Goal: Task Accomplishment & Management: Manage account settings

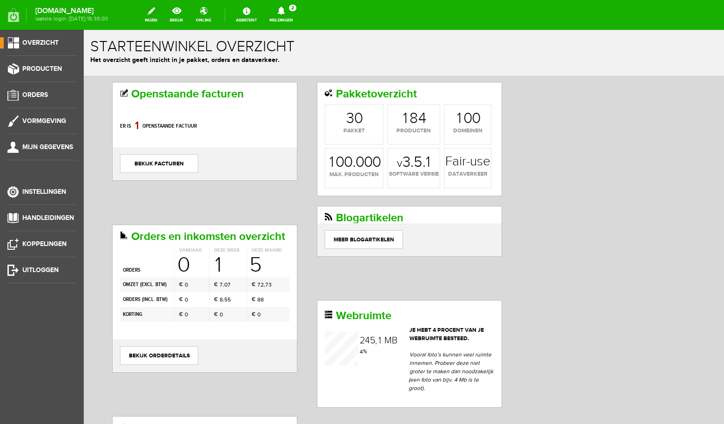
click at [285, 12] on icon at bounding box center [282, 11] width 24 height 8
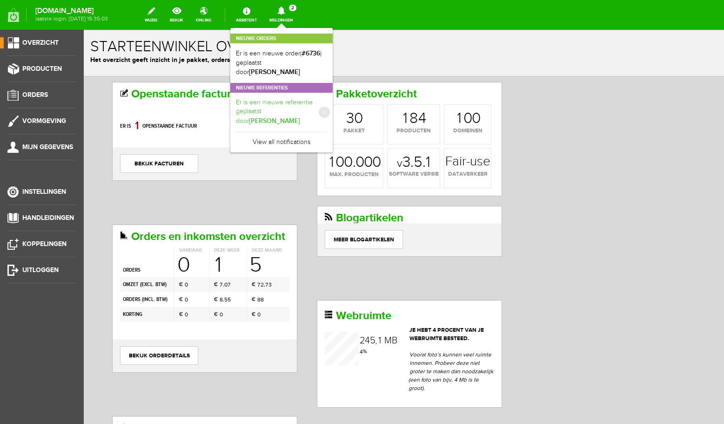
click at [293, 98] on link "Er is een nieuwe referentie geplaatst door [PERSON_NAME]" at bounding box center [281, 112] width 91 height 28
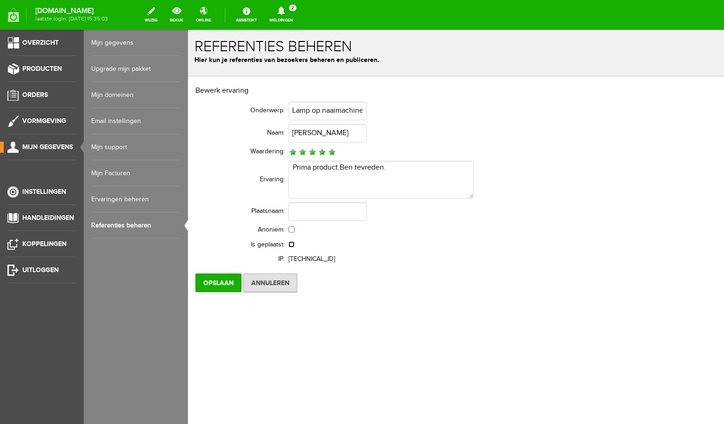
click at [292, 245] on input "checkbox" at bounding box center [292, 244] width 6 height 6
checkbox input "true"
click at [227, 278] on input "Opslaan" at bounding box center [219, 282] width 46 height 19
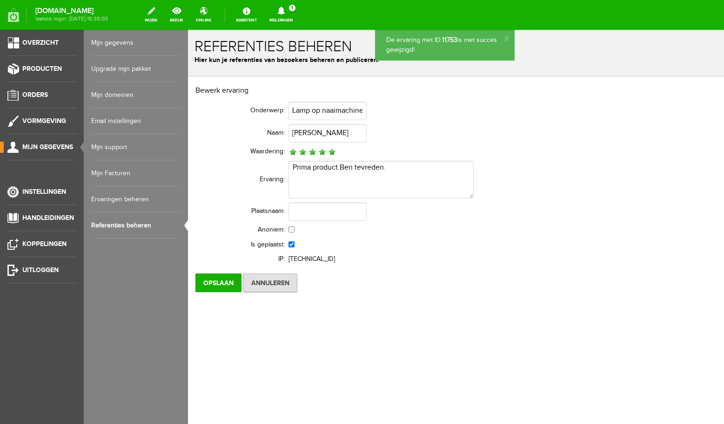
click at [284, 12] on icon at bounding box center [282, 11] width 24 height 8
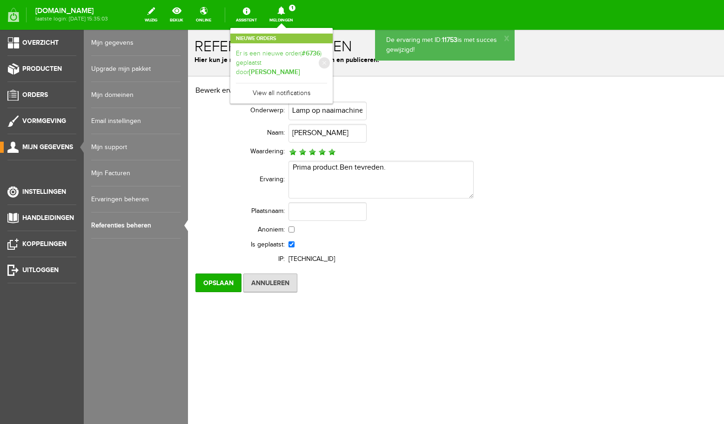
click at [295, 68] on b "[PERSON_NAME]" at bounding box center [274, 72] width 51 height 8
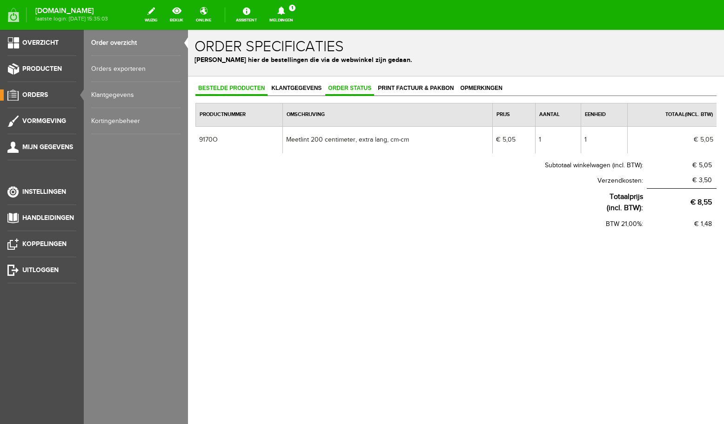
click at [359, 89] on span "Order status" at bounding box center [349, 88] width 49 height 7
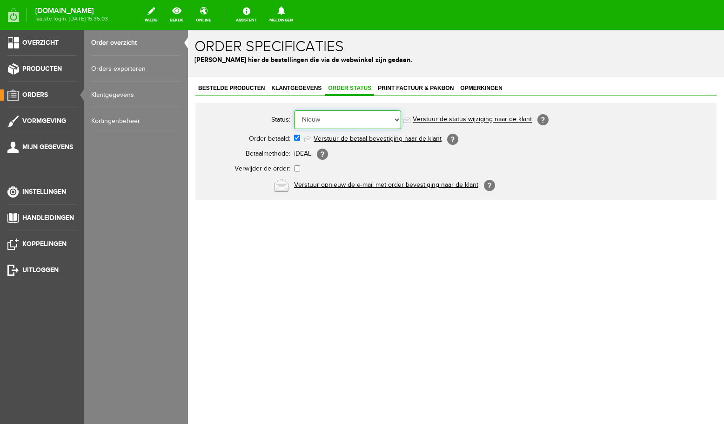
select select "5"
click option "Order is verstuurd" at bounding box center [188, 30] width 0 height 0
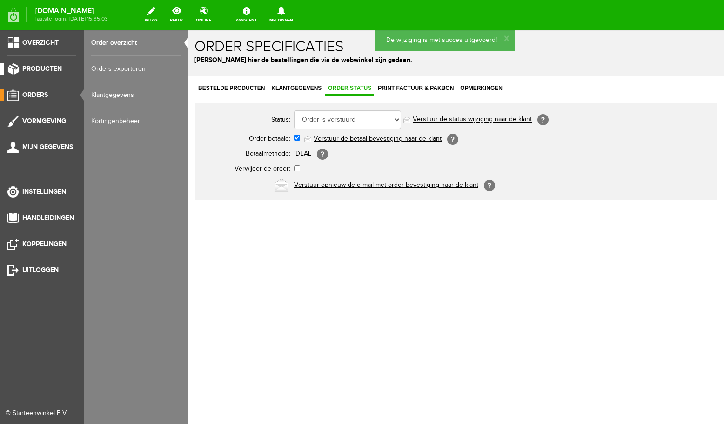
click at [34, 71] on span "Producten" at bounding box center [42, 69] width 40 height 8
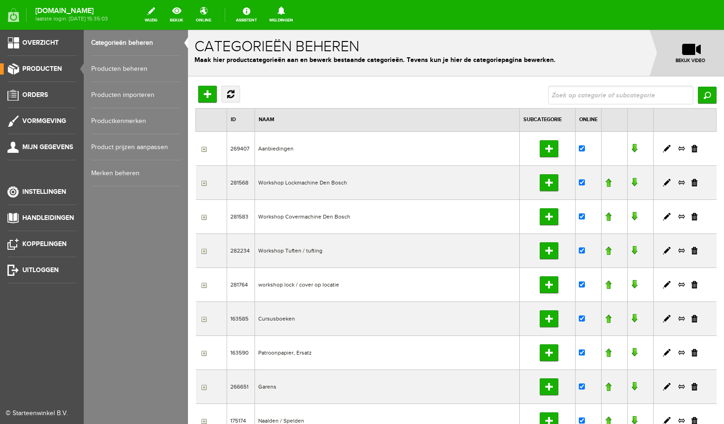
drag, startPoint x: 111, startPoint y: 69, endPoint x: 121, endPoint y: 69, distance: 9.8
click at [111, 69] on link "Producten beheren" at bounding box center [135, 69] width 89 height 26
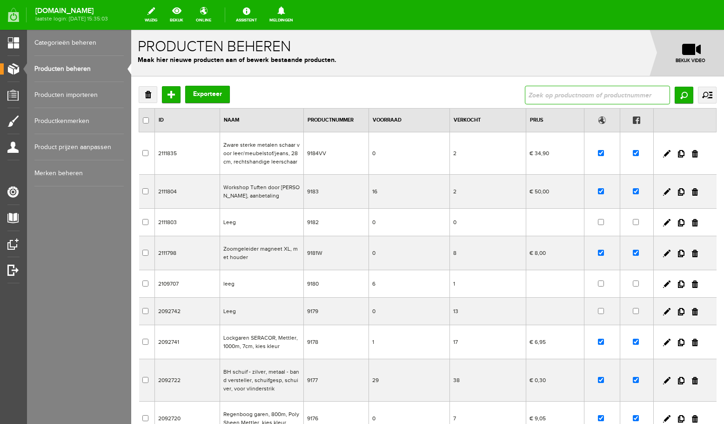
click at [564, 92] on input "text" at bounding box center [597, 95] width 145 height 19
type input "lamp"
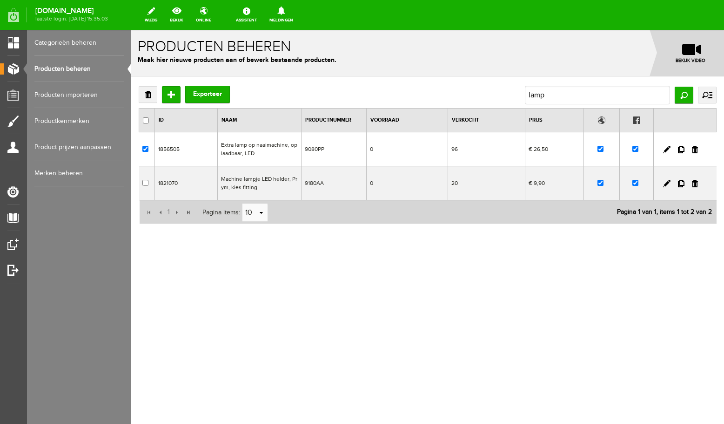
click at [256, 152] on td "Extra lamp op naaimachine, oplaadbaar, LED" at bounding box center [259, 149] width 84 height 34
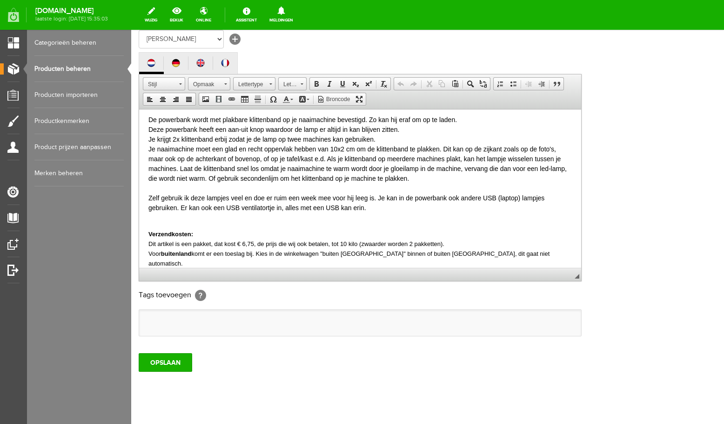
scroll to position [106, 0]
click at [398, 205] on p "In de set krijg je de powerbank + lamp + oplaadkabel + 2x klittenband + handlei…" at bounding box center [360, 147] width 424 height 127
